Goal: Information Seeking & Learning: Learn about a topic

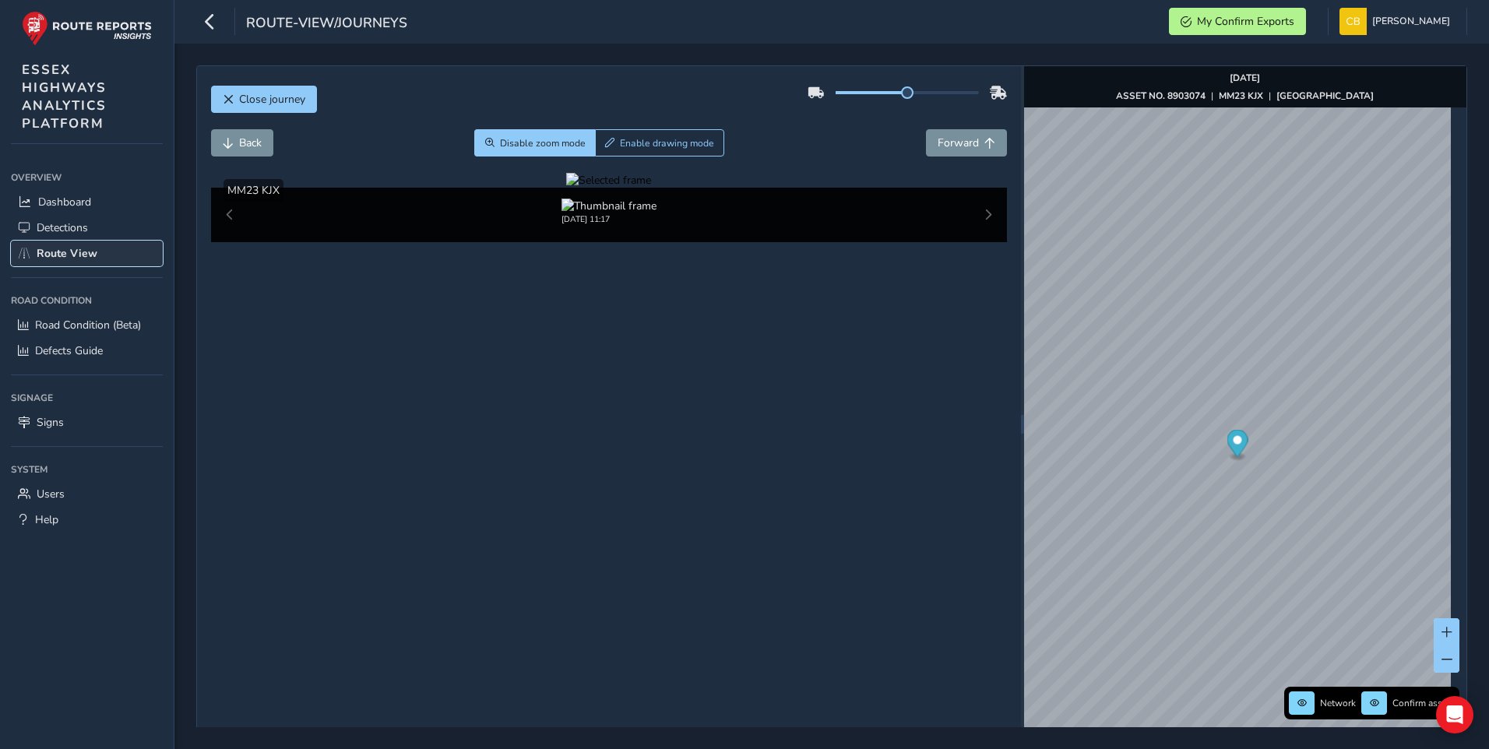
drag, startPoint x: 0, startPoint y: 0, endPoint x: 54, endPoint y: 250, distance: 255.7
click at [54, 250] on span "Route View" at bounding box center [67, 253] width 61 height 15
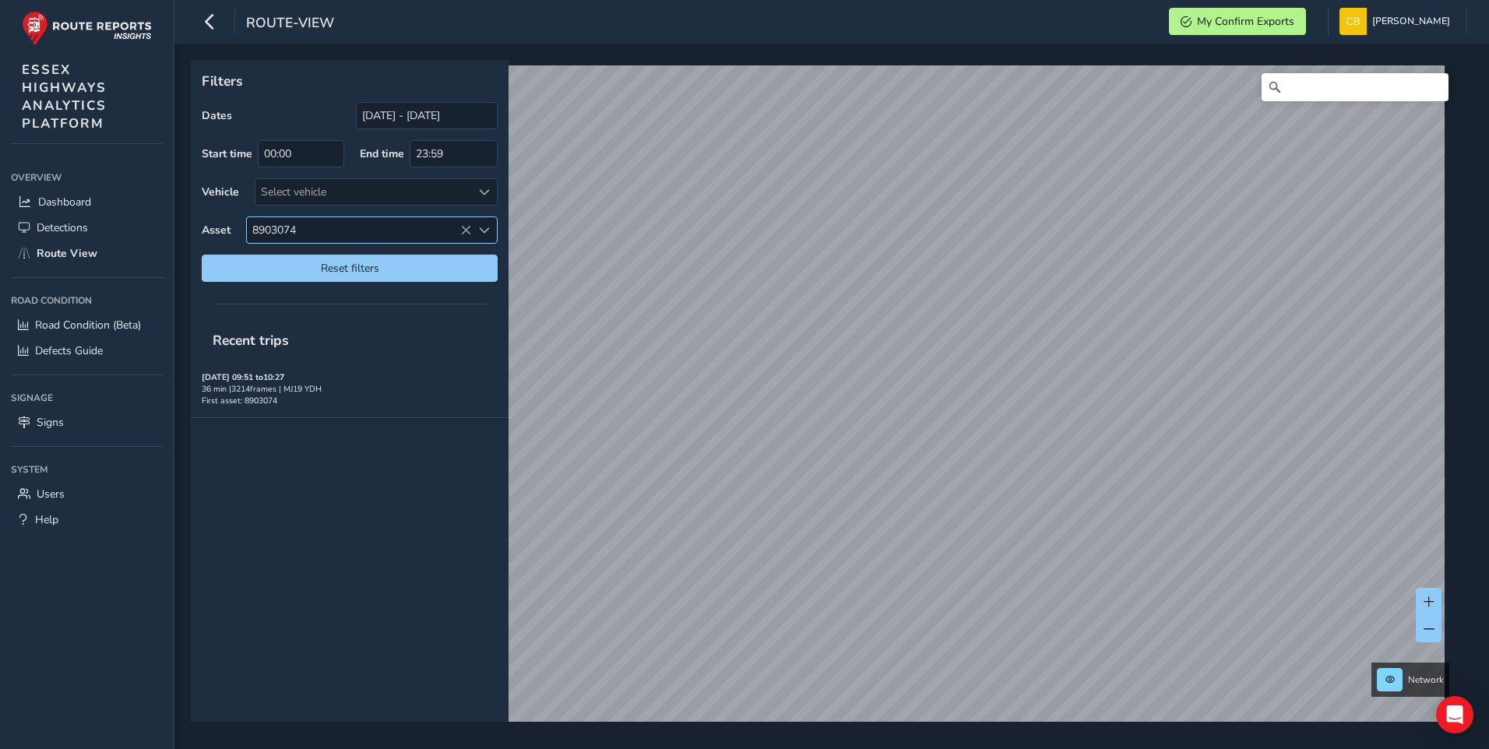
click at [463, 230] on icon at bounding box center [465, 230] width 11 height 11
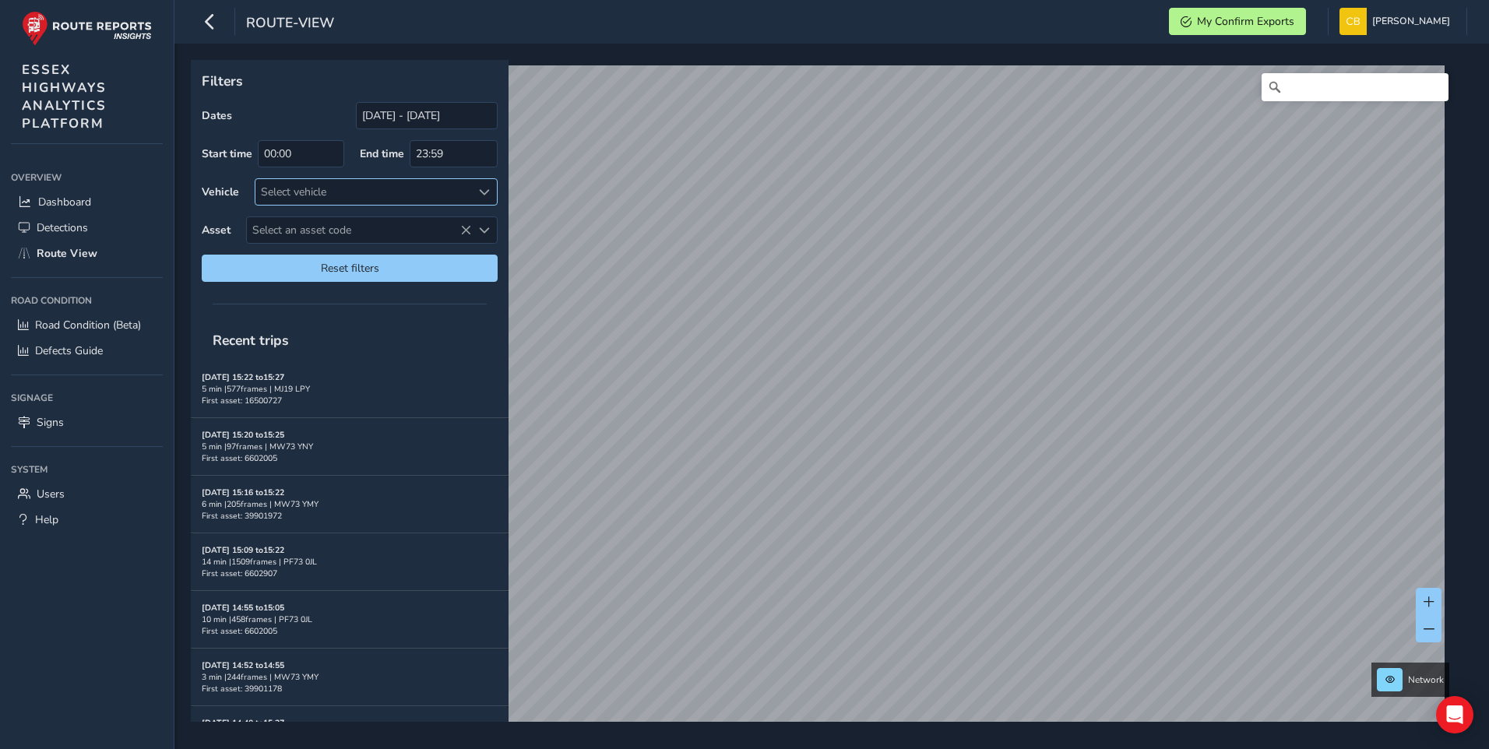
click at [484, 193] on span at bounding box center [484, 192] width 11 height 11
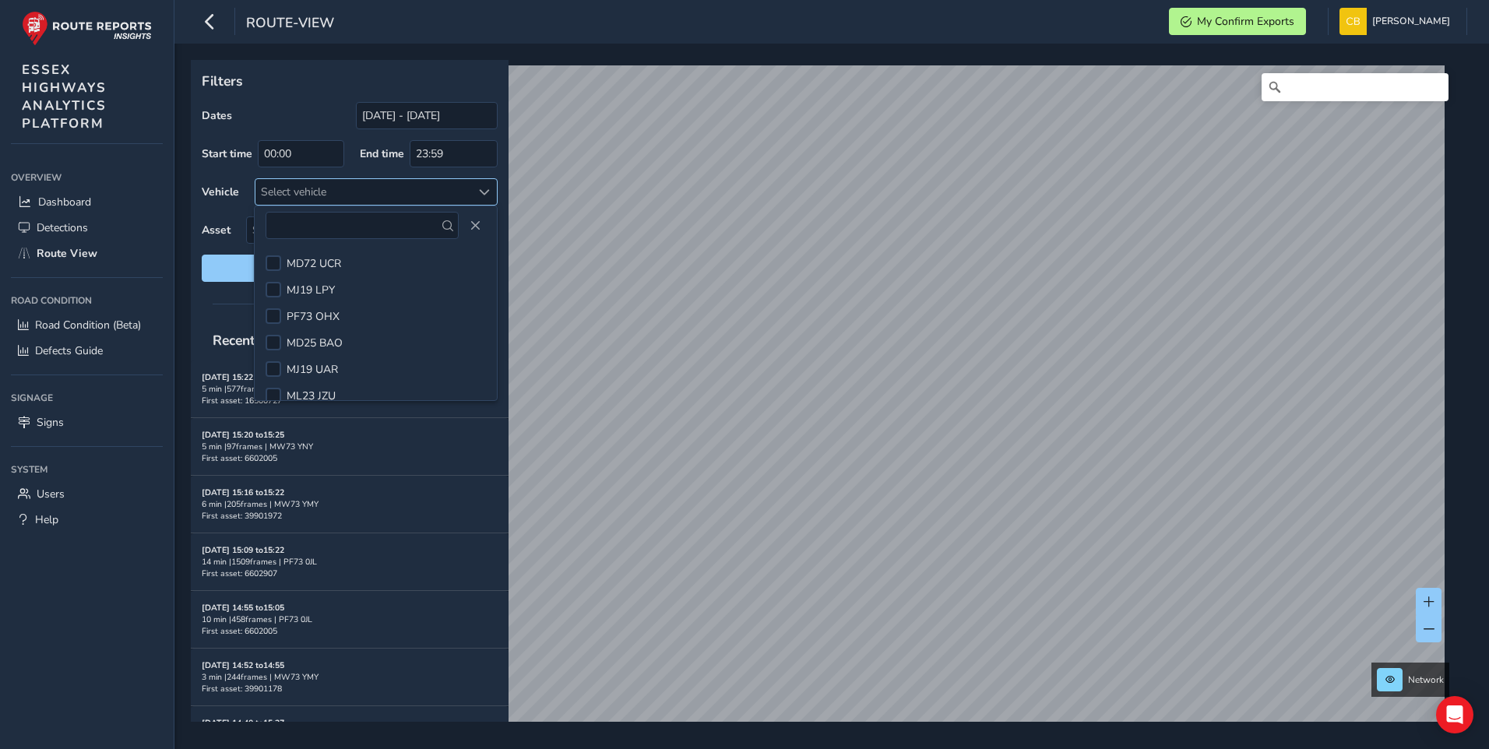
click at [392, 190] on div "Select vehicle" at bounding box center [363, 192] width 216 height 26
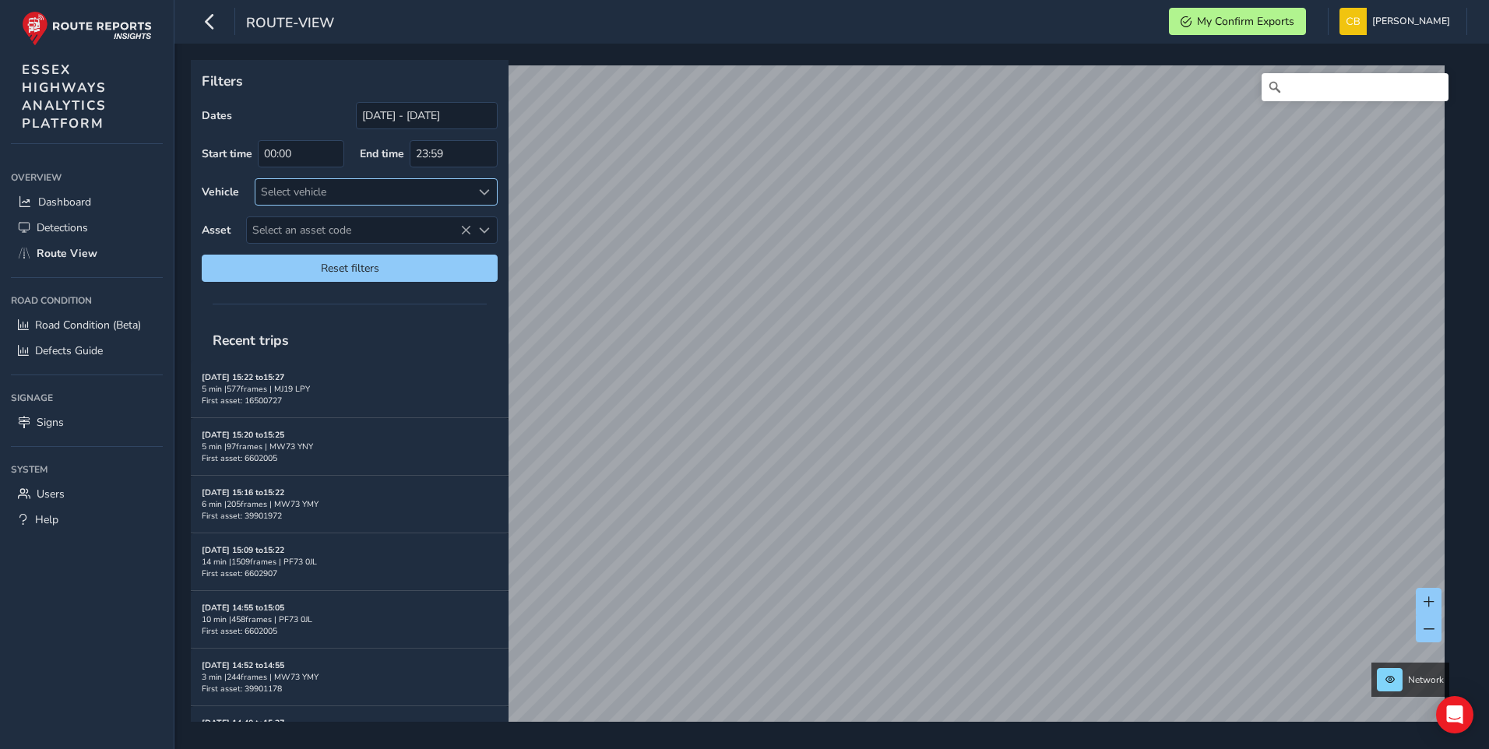
click at [392, 190] on div "Select vehicle" at bounding box center [363, 192] width 216 height 26
type input "MM"
click at [332, 259] on span "MM23 KJX" at bounding box center [313, 263] width 52 height 15
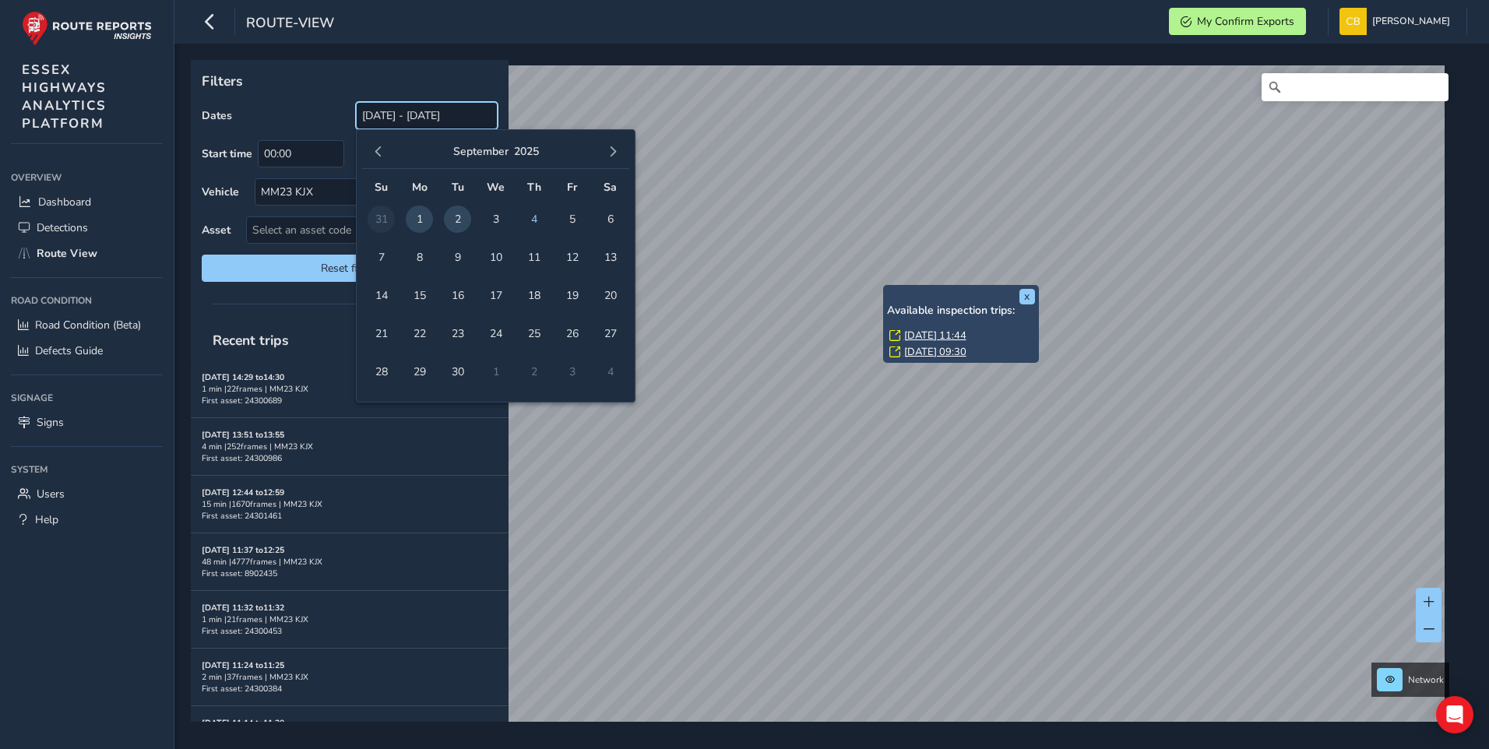
click at [476, 114] on input "[DATE] - [DATE]" at bounding box center [427, 115] width 142 height 27
click at [532, 220] on span "4" at bounding box center [533, 219] width 27 height 27
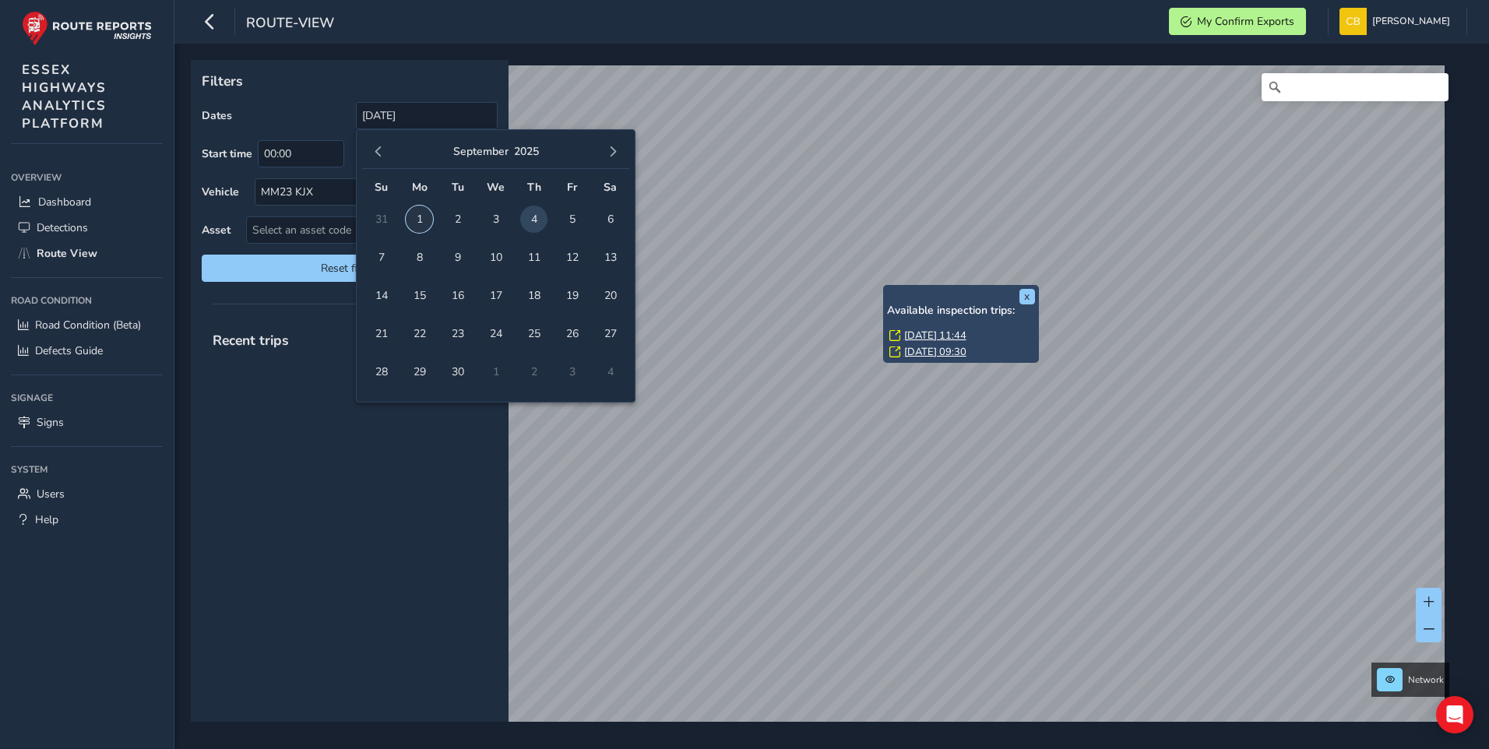
click at [422, 218] on span "1" at bounding box center [419, 219] width 27 height 27
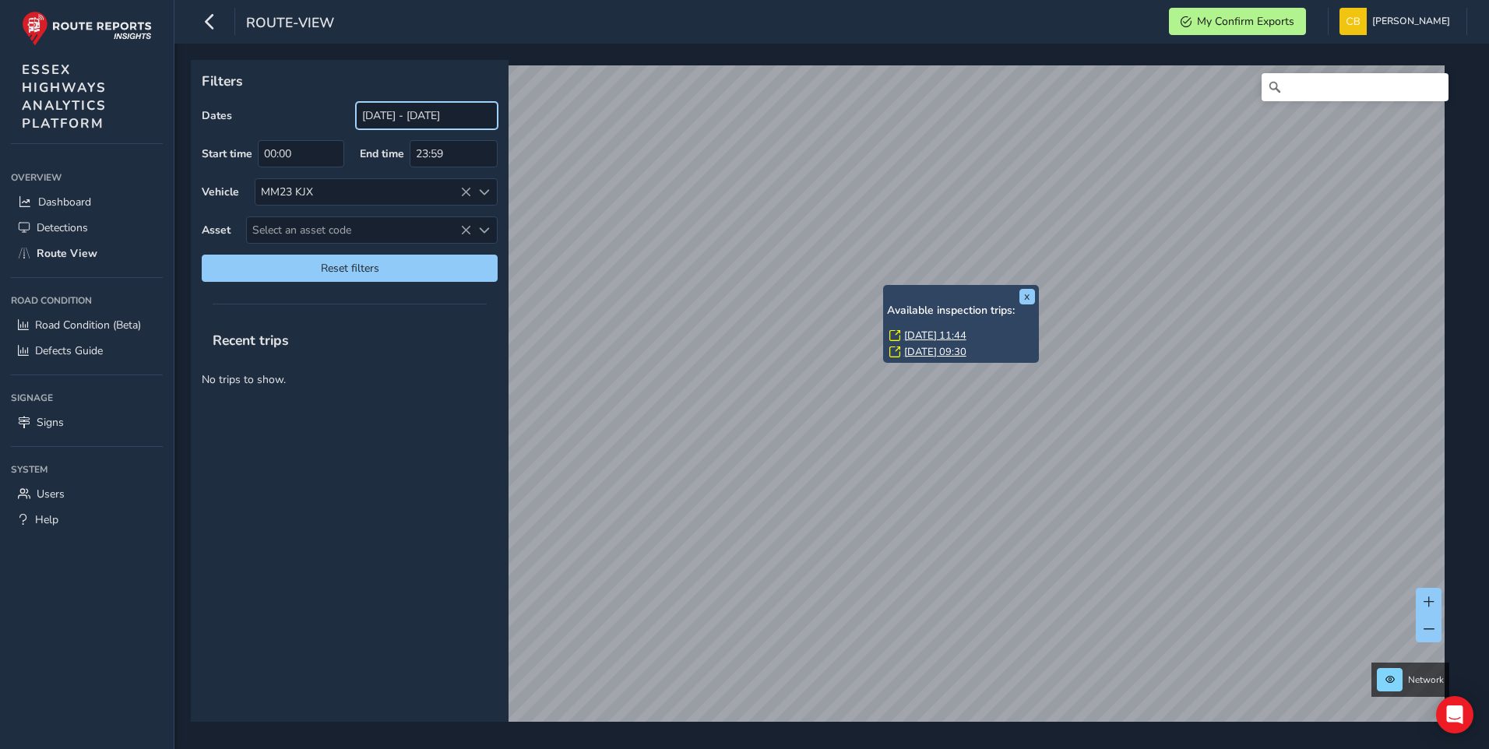
click at [484, 117] on input "[DATE] - [DATE]" at bounding box center [427, 115] width 142 height 27
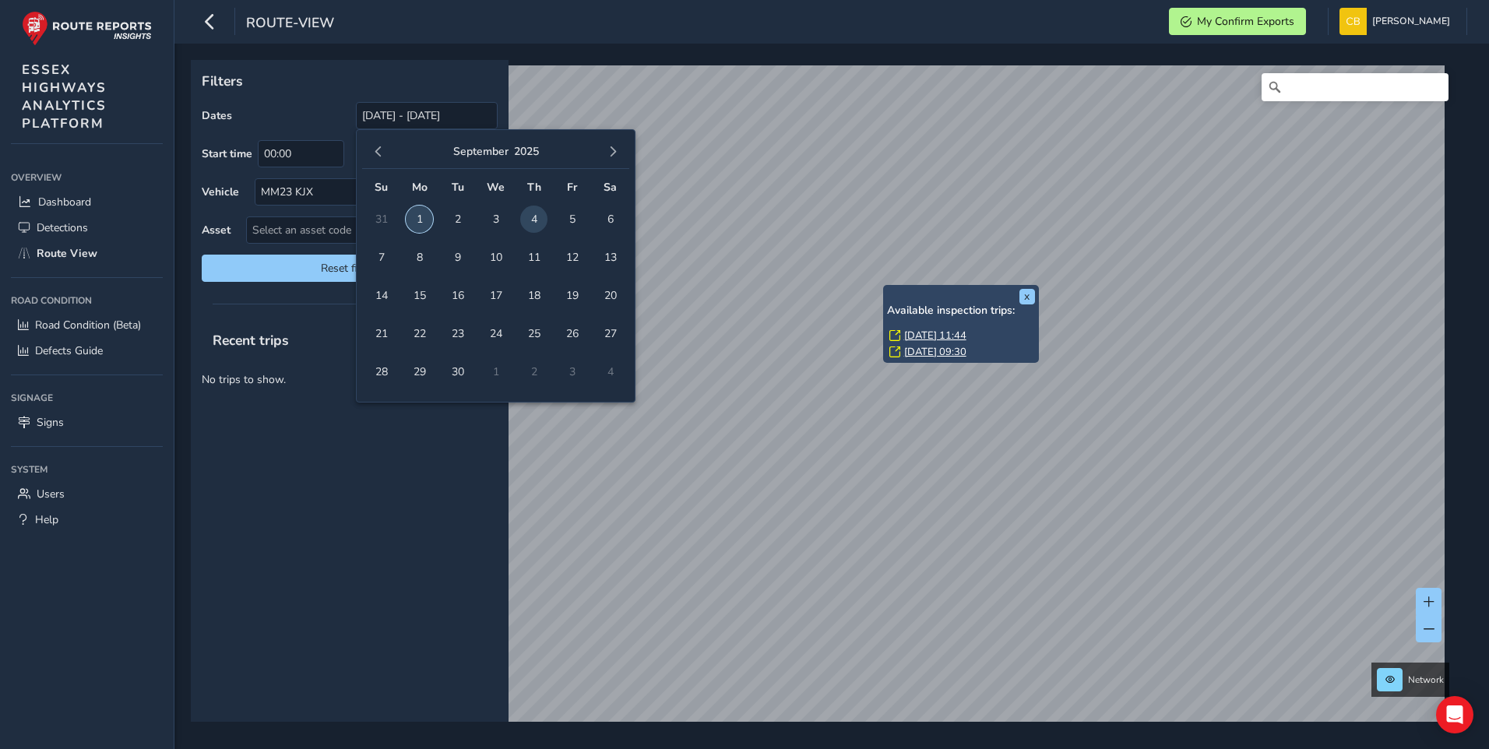
click at [420, 216] on span "1" at bounding box center [419, 219] width 27 height 27
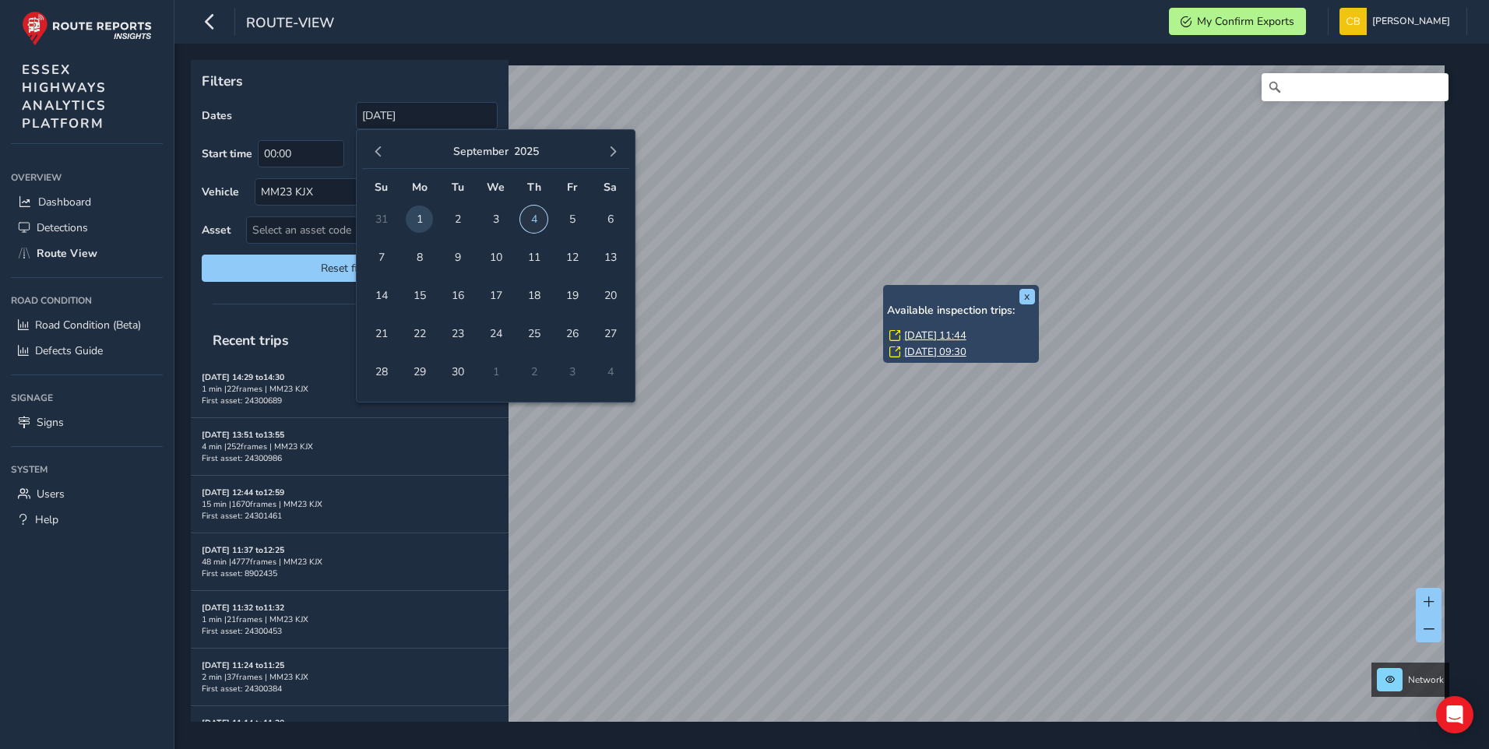
click at [533, 218] on span "4" at bounding box center [533, 219] width 27 height 27
type input "[DATE] - [DATE]"
